Goal: Navigation & Orientation: Find specific page/section

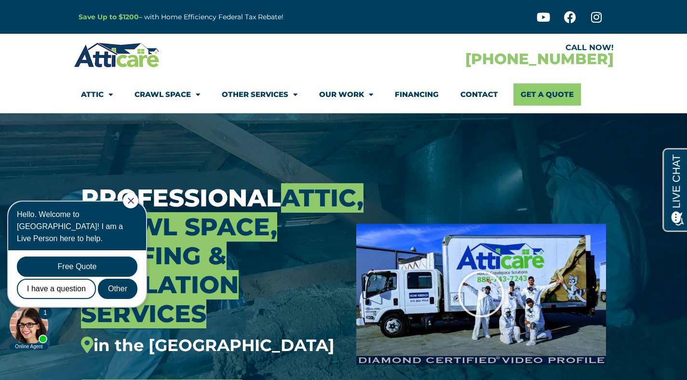
scroll to position [11, 0]
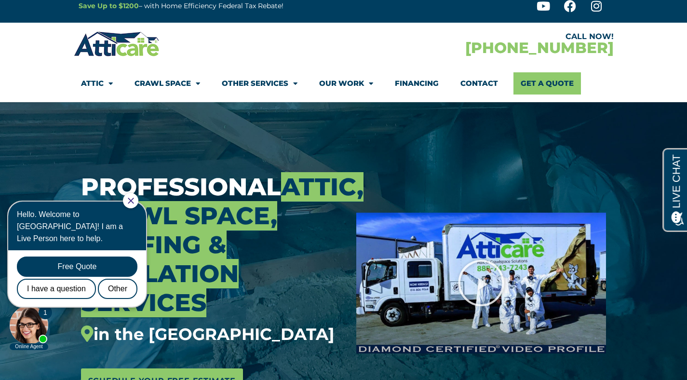
click at [291, 88] on li "Other Services HVAC Roofing Solar Energy Window Replacement" at bounding box center [259, 83] width 97 height 22
click at [288, 88] on span "Menu" at bounding box center [292, 83] width 9 height 17
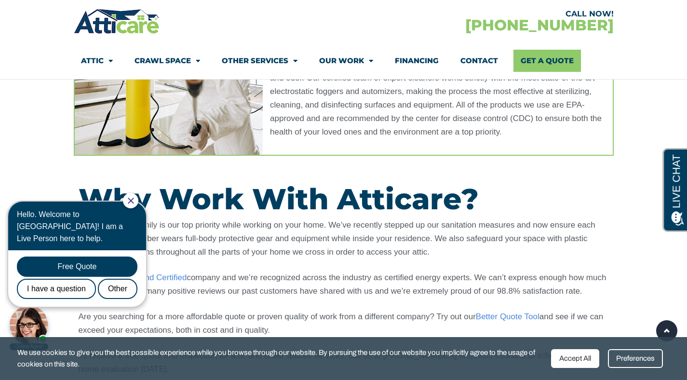
scroll to position [576, 0]
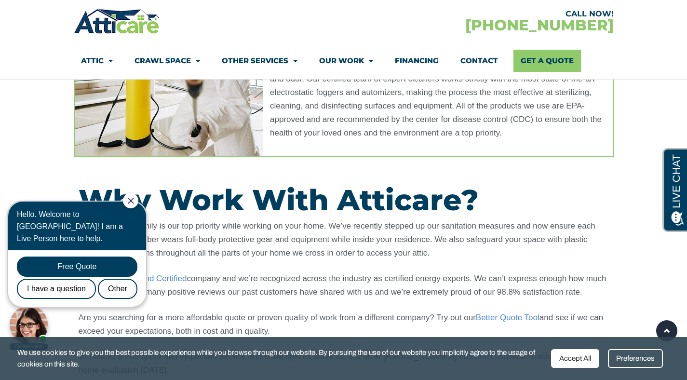
click at [134, 200] on icon "Close Chat" at bounding box center [131, 201] width 6 height 6
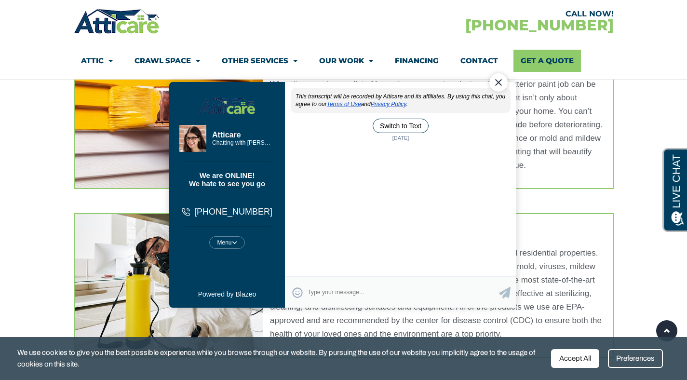
scroll to position [0, 0]
click at [297, 68] on div at bounding box center [348, 69] width 118 height 26
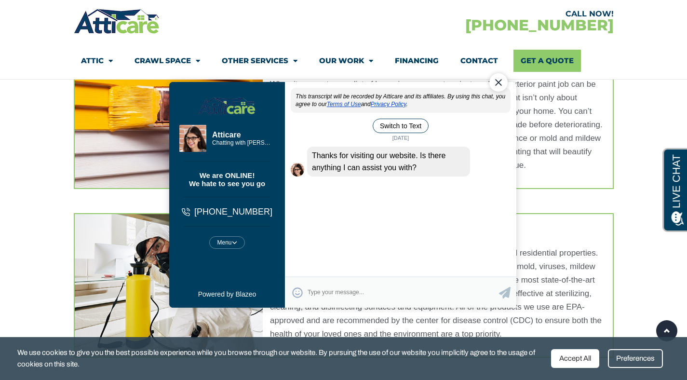
click at [293, 66] on div at bounding box center [348, 69] width 118 height 26
click at [277, 63] on body "Aria Atticare Chatting with Aria Chatting with Aria We are ONLINE! We hate to s…" at bounding box center [343, 190] width 369 height 280
click at [498, 83] on div "Close Chat" at bounding box center [498, 82] width 18 height 18
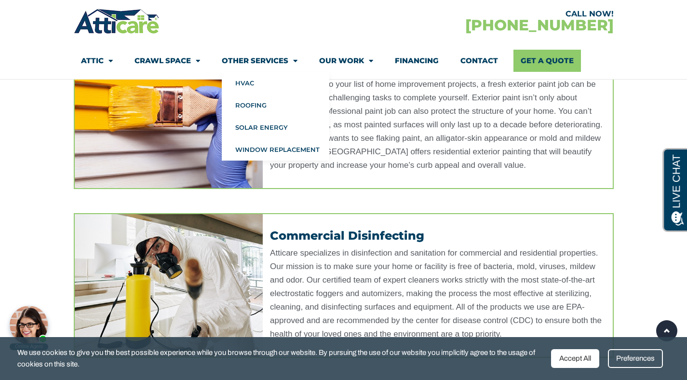
click at [288, 67] on span "Menu" at bounding box center [292, 61] width 9 height 17
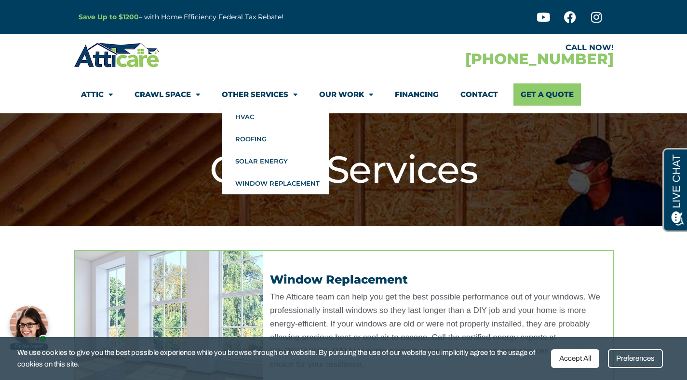
click at [292, 94] on span "Menu" at bounding box center [292, 94] width 9 height 17
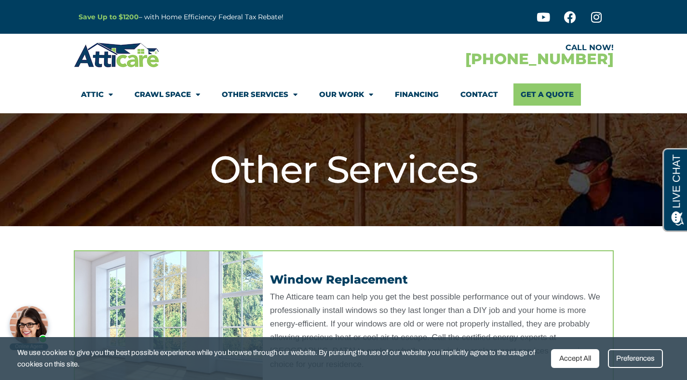
click at [292, 94] on span "Menu" at bounding box center [292, 94] width 9 height 17
